Goal: Information Seeking & Learning: Learn about a topic

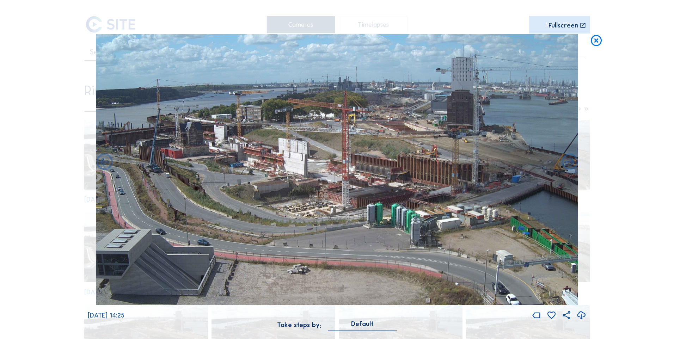
click at [595, 41] on icon at bounding box center [596, 41] width 13 height 14
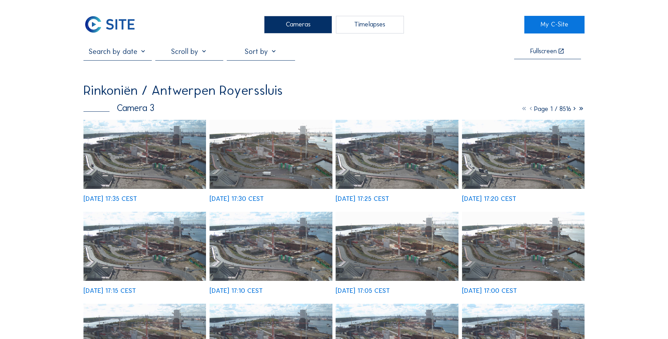
click at [132, 56] on input "text" at bounding box center [118, 51] width 68 height 9
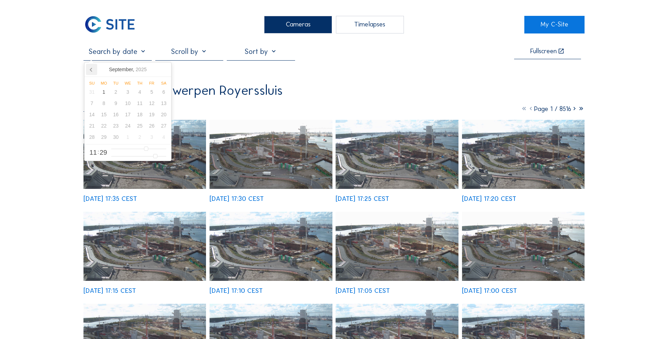
click at [96, 70] on icon at bounding box center [91, 69] width 11 height 11
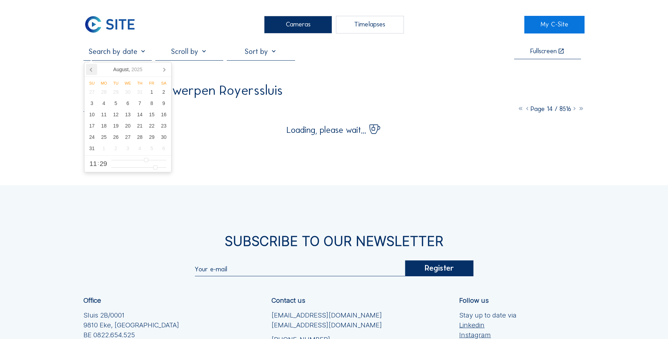
click at [93, 70] on icon at bounding box center [91, 69] width 11 height 11
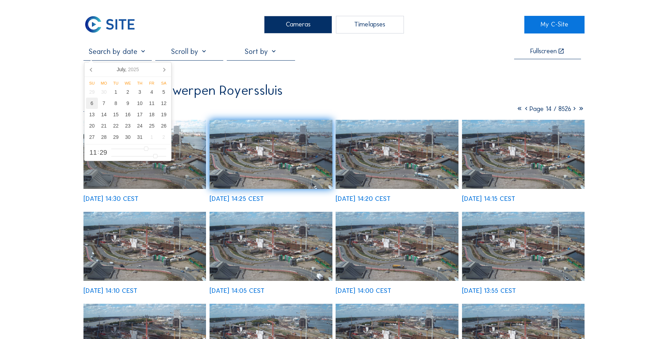
click at [92, 105] on div "6" at bounding box center [92, 103] width 12 height 11
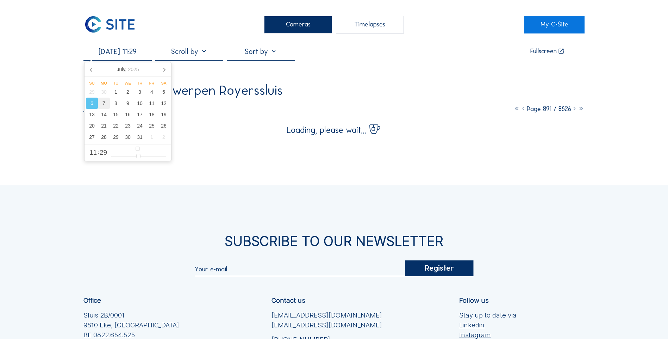
click at [106, 108] on div "7" at bounding box center [104, 103] width 12 height 11
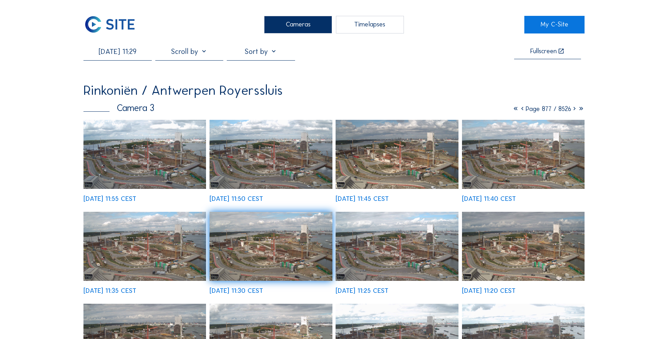
click at [182, 157] on img at bounding box center [145, 154] width 123 height 69
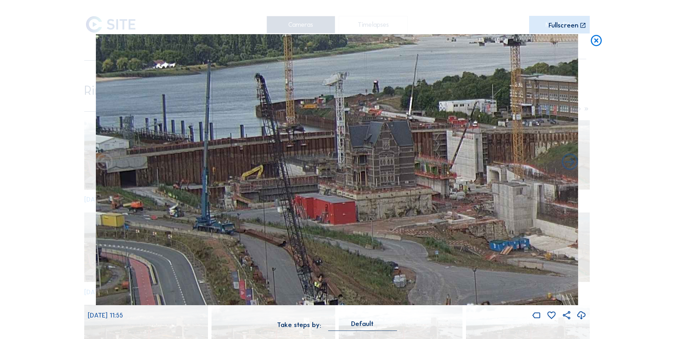
drag, startPoint x: 130, startPoint y: 179, endPoint x: 267, endPoint y: 205, distance: 139.4
click at [267, 205] on img at bounding box center [337, 169] width 482 height 271
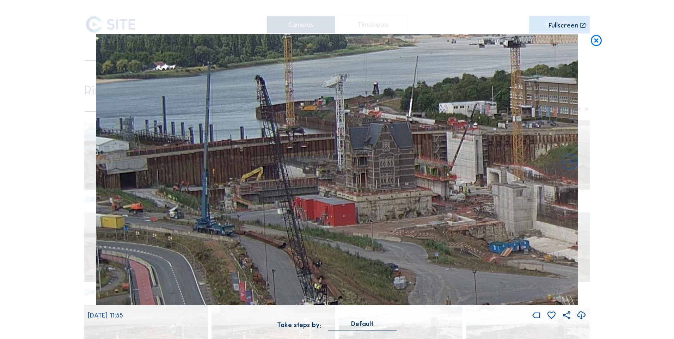
click at [596, 44] on icon at bounding box center [596, 41] width 13 height 14
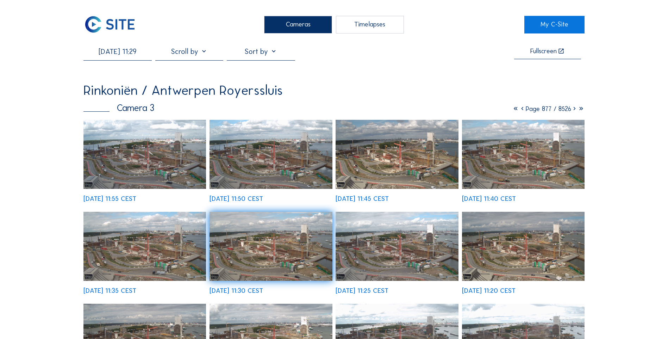
click at [112, 51] on input "[DATE] 11:29" at bounding box center [118, 51] width 68 height 9
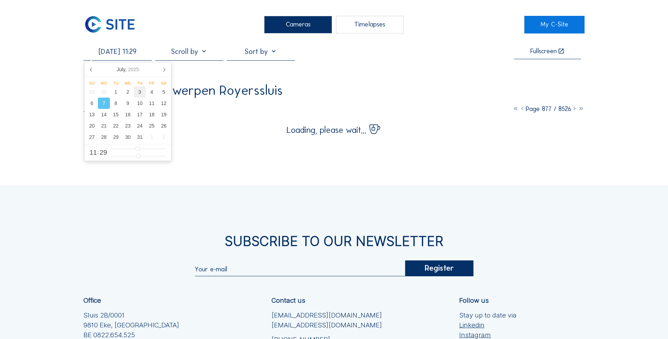
click at [140, 94] on div "3" at bounding box center [140, 91] width 12 height 11
click at [50, 111] on div "Cameras Timelapses My C-Site [DATE] 11:29 Fullscreen Rinkoniën / Antwerpen Roye…" at bounding box center [334, 227] width 668 height 454
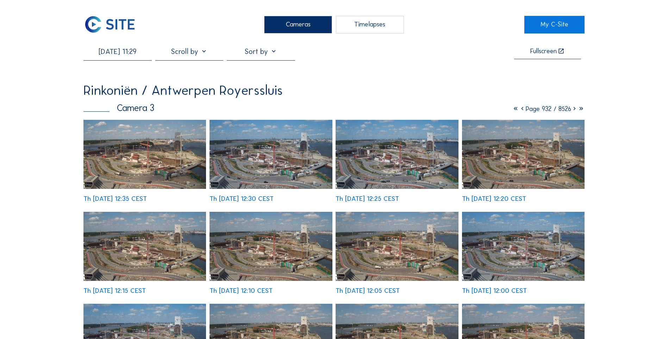
click at [127, 173] on img at bounding box center [145, 154] width 123 height 69
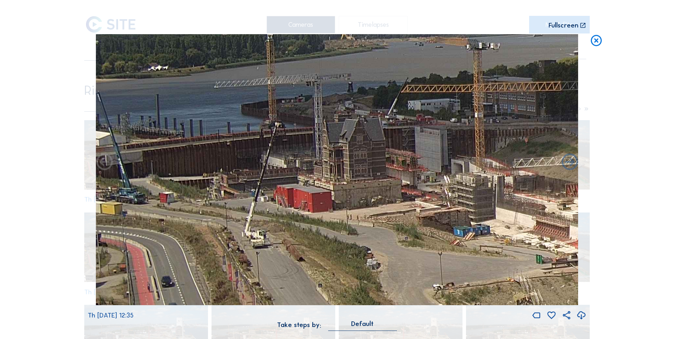
drag, startPoint x: 146, startPoint y: 177, endPoint x: 238, endPoint y: 187, distance: 92.6
click at [238, 187] on img at bounding box center [337, 169] width 482 height 271
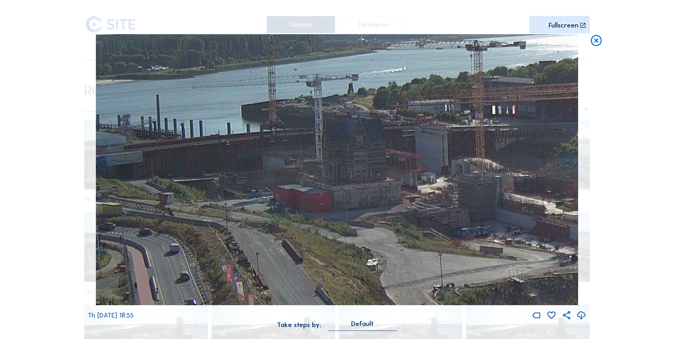
click at [597, 40] on icon at bounding box center [596, 41] width 13 height 14
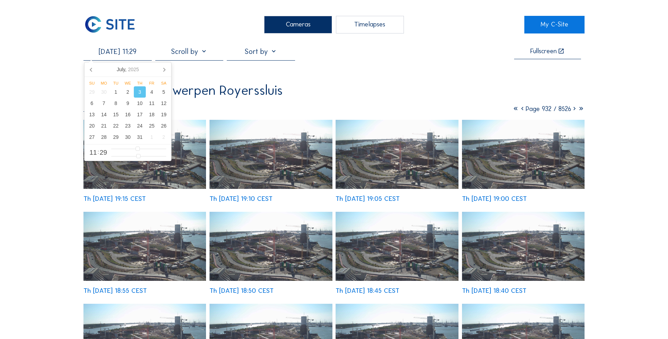
click at [117, 56] on input "[DATE] 11:29" at bounding box center [118, 51] width 68 height 9
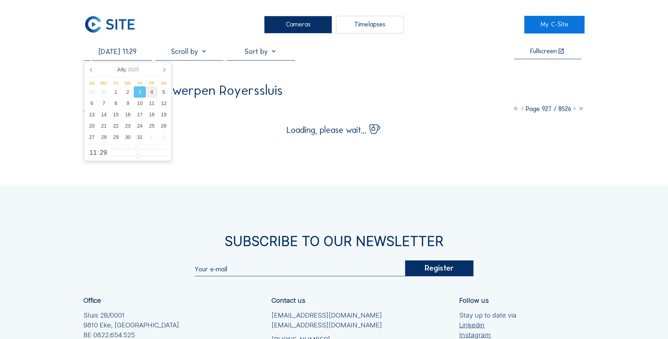
click at [152, 93] on div "4" at bounding box center [152, 91] width 12 height 11
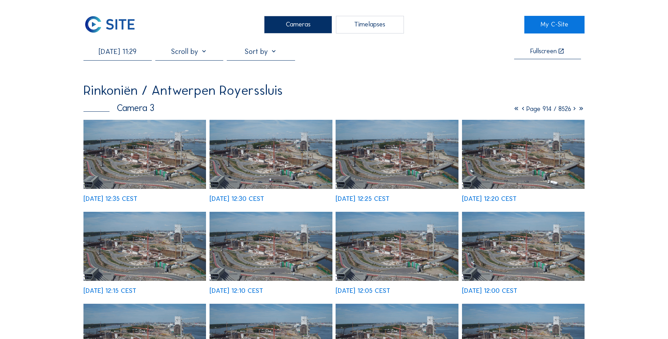
click at [253, 160] on img at bounding box center [271, 154] width 123 height 69
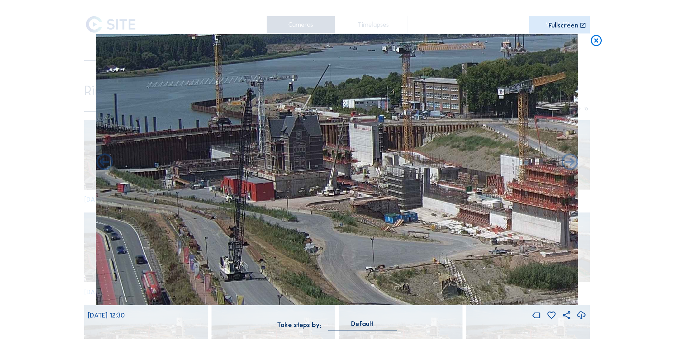
drag, startPoint x: 166, startPoint y: 177, endPoint x: 247, endPoint y: 191, distance: 82.4
click at [257, 193] on img at bounding box center [337, 169] width 482 height 271
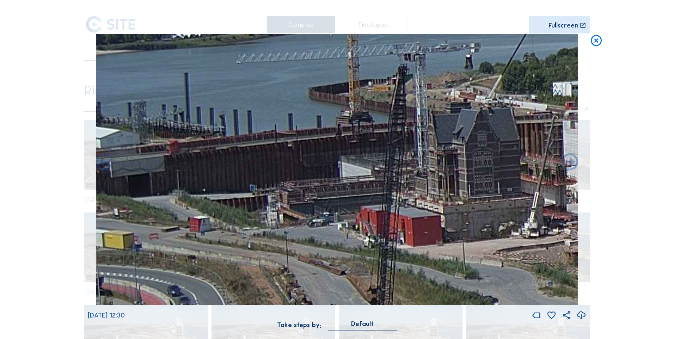
drag, startPoint x: 247, startPoint y: 195, endPoint x: 260, endPoint y: 196, distance: 12.4
click at [260, 196] on img at bounding box center [337, 169] width 482 height 271
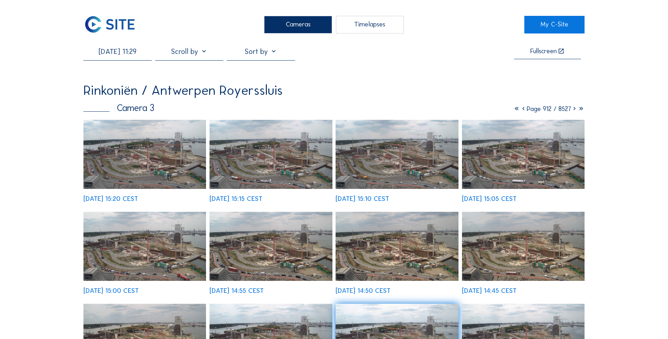
click at [122, 51] on input "[DATE] 11:29" at bounding box center [118, 51] width 68 height 9
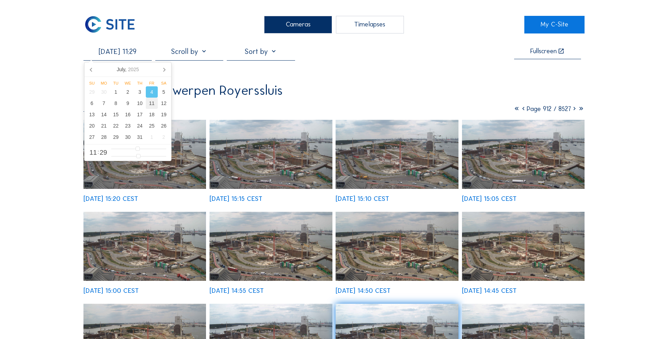
click at [156, 105] on div "11" at bounding box center [152, 103] width 12 height 11
type input "[DATE] 11:29"
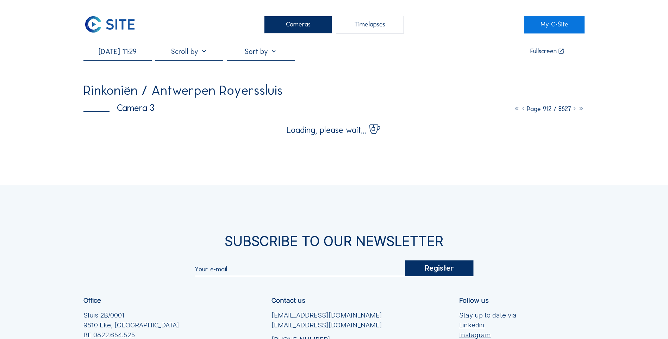
click at [49, 158] on div "Cameras Timelapses My C-Site [DATE] 11:29 Fullscreen Rinkoniën / Antwerpen Roye…" at bounding box center [334, 227] width 668 height 454
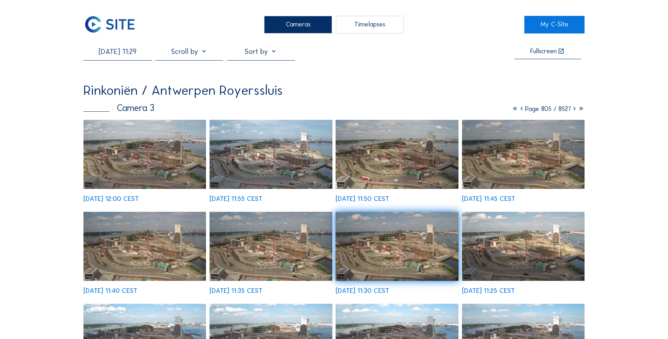
click at [256, 169] on img at bounding box center [271, 154] width 123 height 69
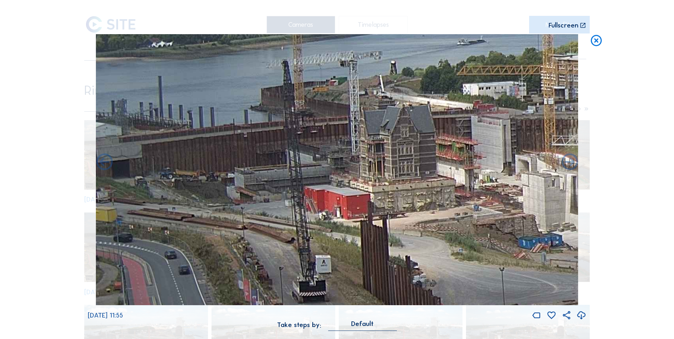
drag, startPoint x: 140, startPoint y: 181, endPoint x: 222, endPoint y: 197, distance: 83.7
click at [236, 201] on img at bounding box center [337, 169] width 482 height 271
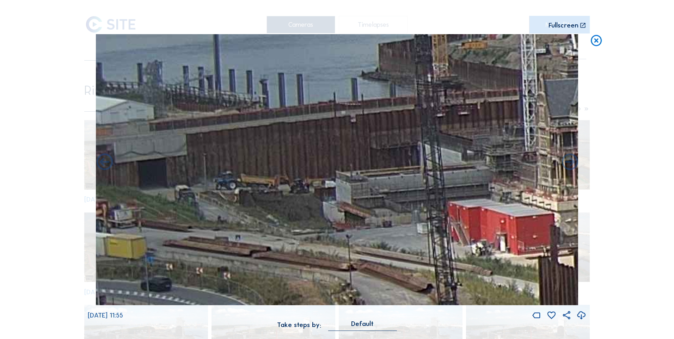
drag, startPoint x: 206, startPoint y: 195, endPoint x: 292, endPoint y: 201, distance: 85.9
click at [292, 201] on img at bounding box center [337, 169] width 482 height 271
